Goal: Task Accomplishment & Management: Manage account settings

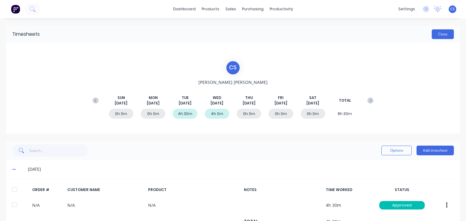
click at [432, 33] on button "Close" at bounding box center [443, 34] width 22 height 10
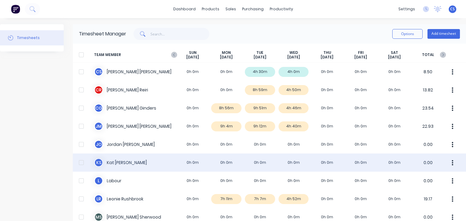
scroll to position [30, 0]
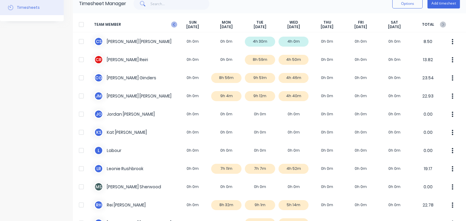
click at [175, 24] on icon at bounding box center [174, 25] width 6 height 6
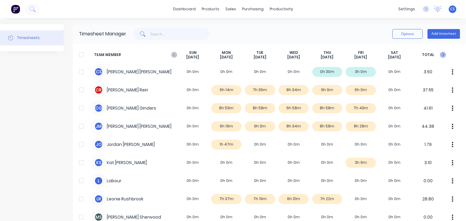
click at [442, 54] on icon at bounding box center [443, 54] width 2 height 3
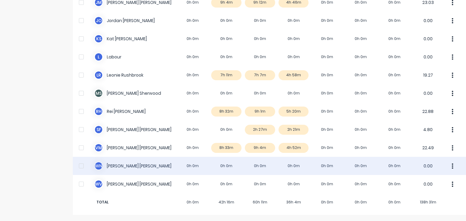
scroll to position [3, 0]
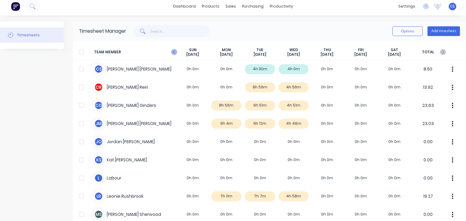
click at [172, 50] on icon at bounding box center [174, 52] width 6 height 6
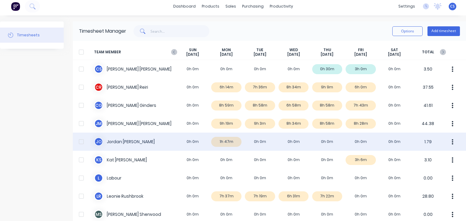
scroll to position [0, 0]
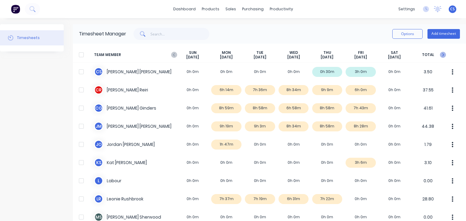
click at [442, 55] on icon at bounding box center [443, 54] width 2 height 3
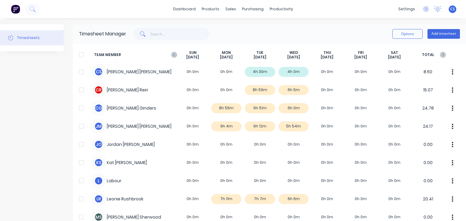
click at [450, 9] on span "CS" at bounding box center [452, 8] width 5 height 5
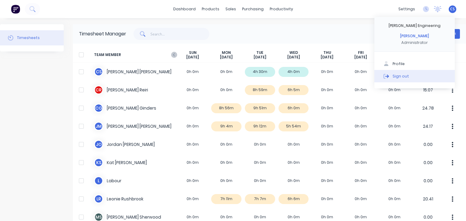
click at [396, 78] on div "Sign out" at bounding box center [401, 75] width 16 height 5
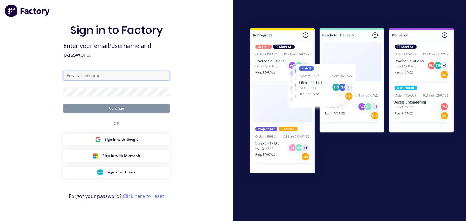
type input "[PERSON_NAME][EMAIL_ADDRESS][DOMAIN_NAME]"
